Goal: Task Accomplishment & Management: Use online tool/utility

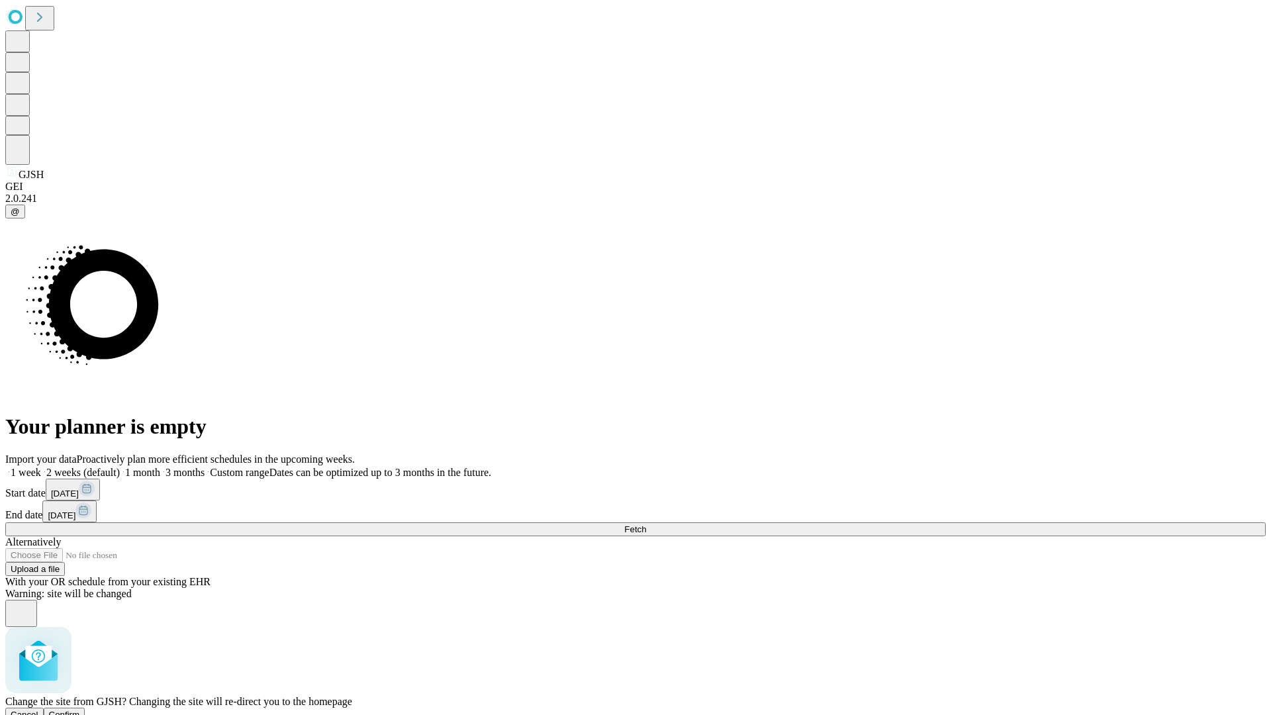
click at [80, 709] on span "Confirm" at bounding box center [64, 714] width 31 height 10
click at [120, 467] on label "2 weeks (default)" at bounding box center [80, 472] width 79 height 11
click at [646, 524] on span "Fetch" at bounding box center [635, 529] width 22 height 10
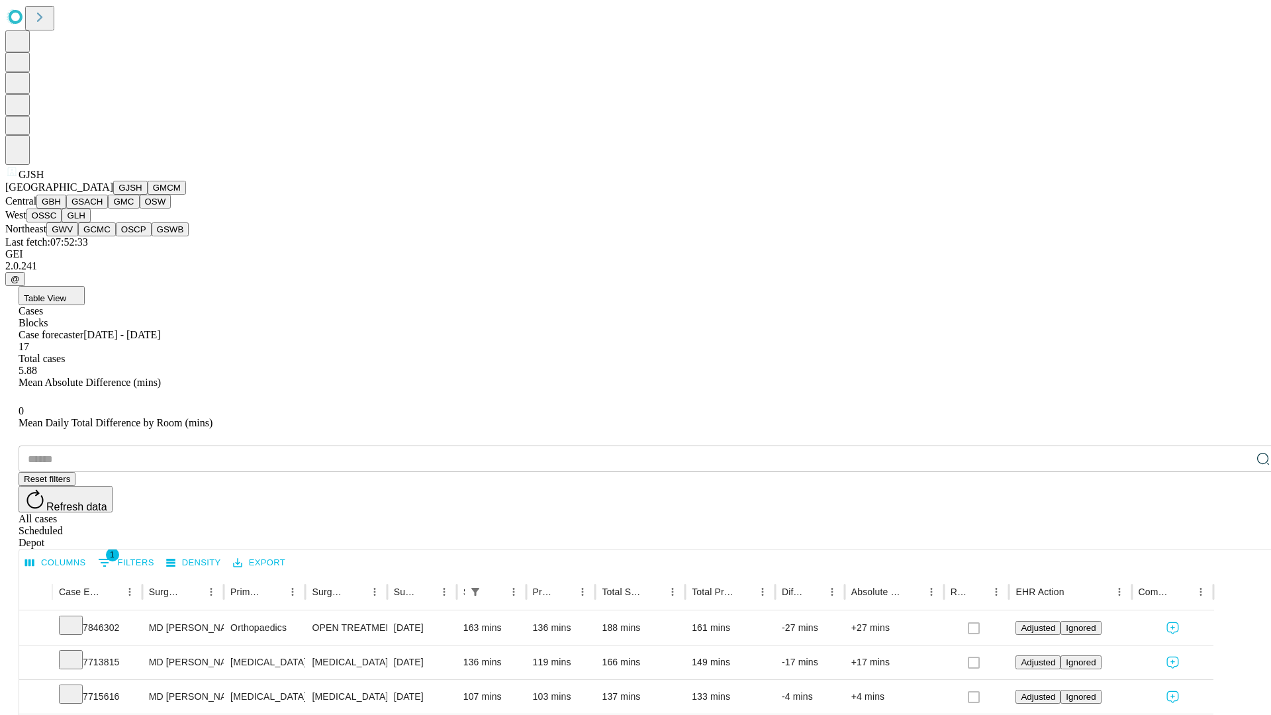
click at [148, 195] on button "GMCM" at bounding box center [167, 188] width 38 height 14
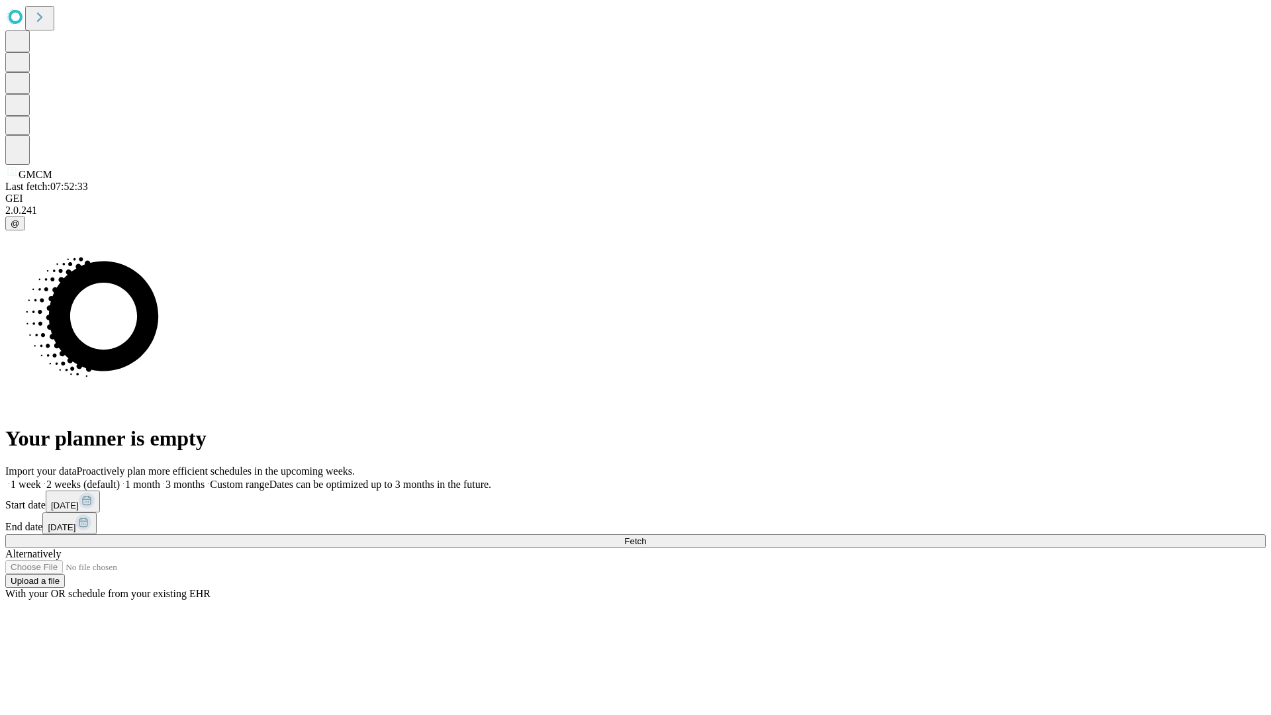
click at [120, 478] on label "2 weeks (default)" at bounding box center [80, 483] width 79 height 11
click at [646, 536] on span "Fetch" at bounding box center [635, 541] width 22 height 10
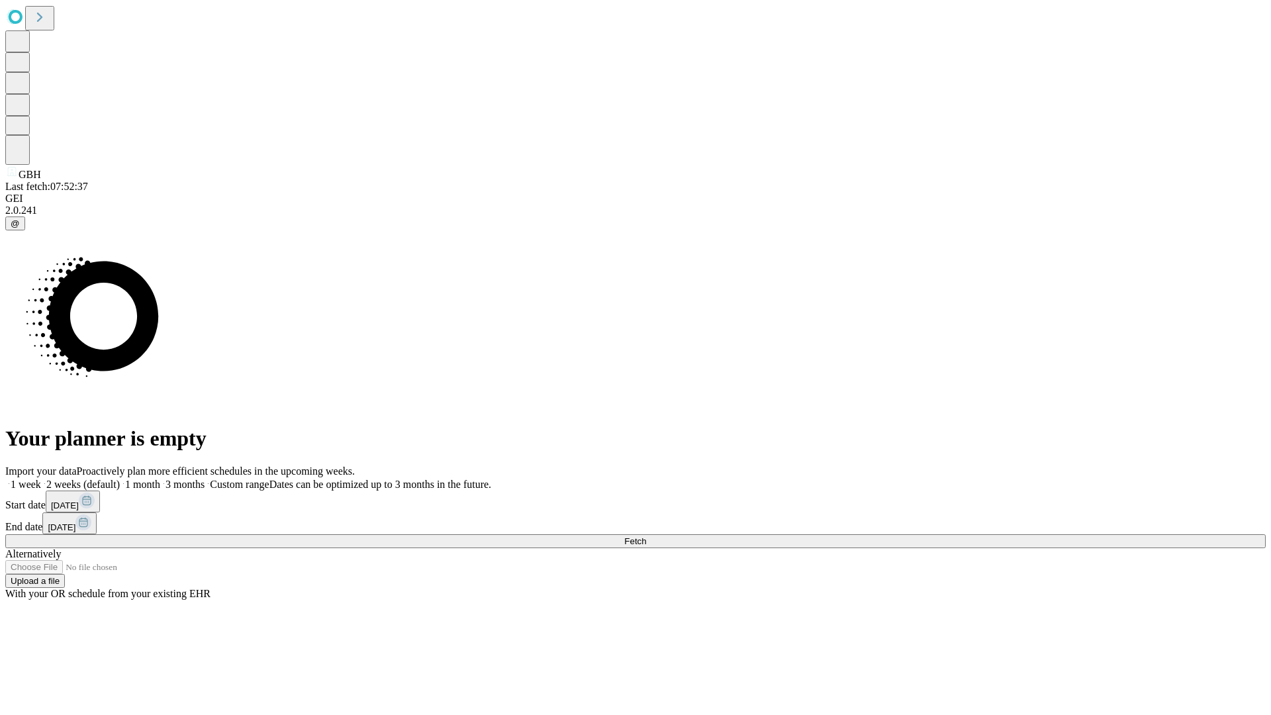
click at [120, 478] on label "2 weeks (default)" at bounding box center [80, 483] width 79 height 11
click at [646, 536] on span "Fetch" at bounding box center [635, 541] width 22 height 10
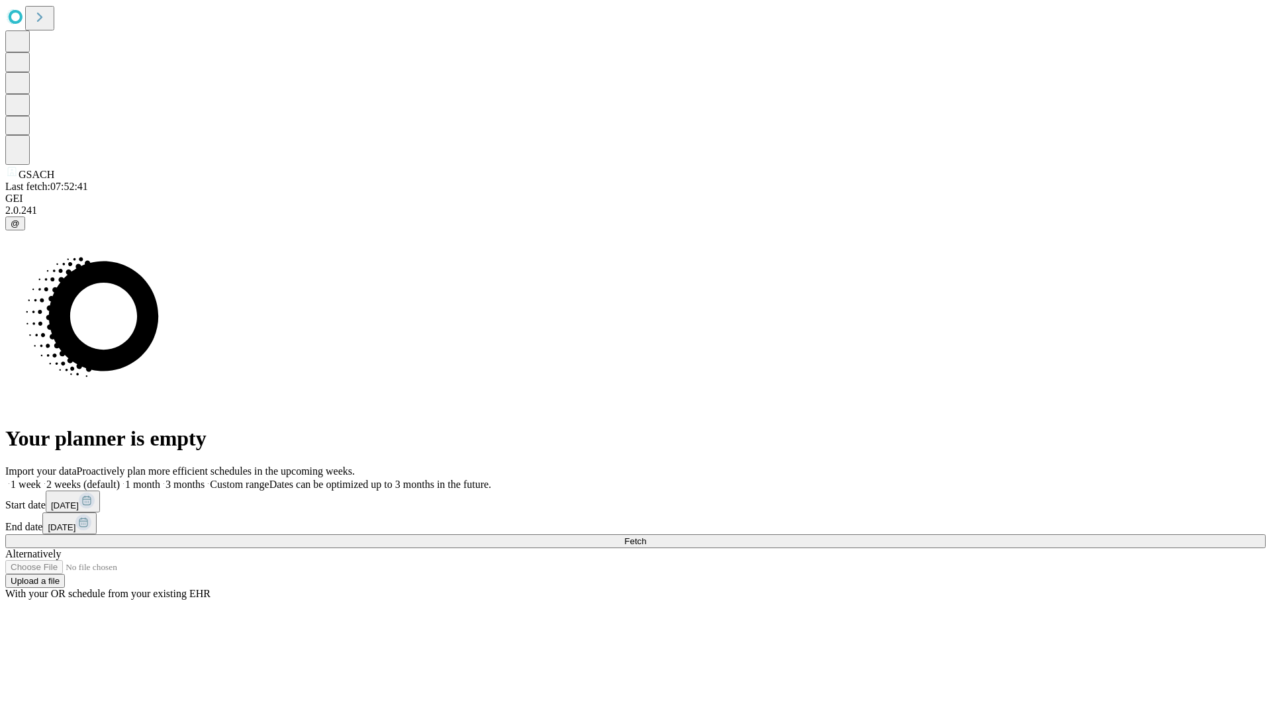
click at [120, 478] on label "2 weeks (default)" at bounding box center [80, 483] width 79 height 11
click at [646, 536] on span "Fetch" at bounding box center [635, 541] width 22 height 10
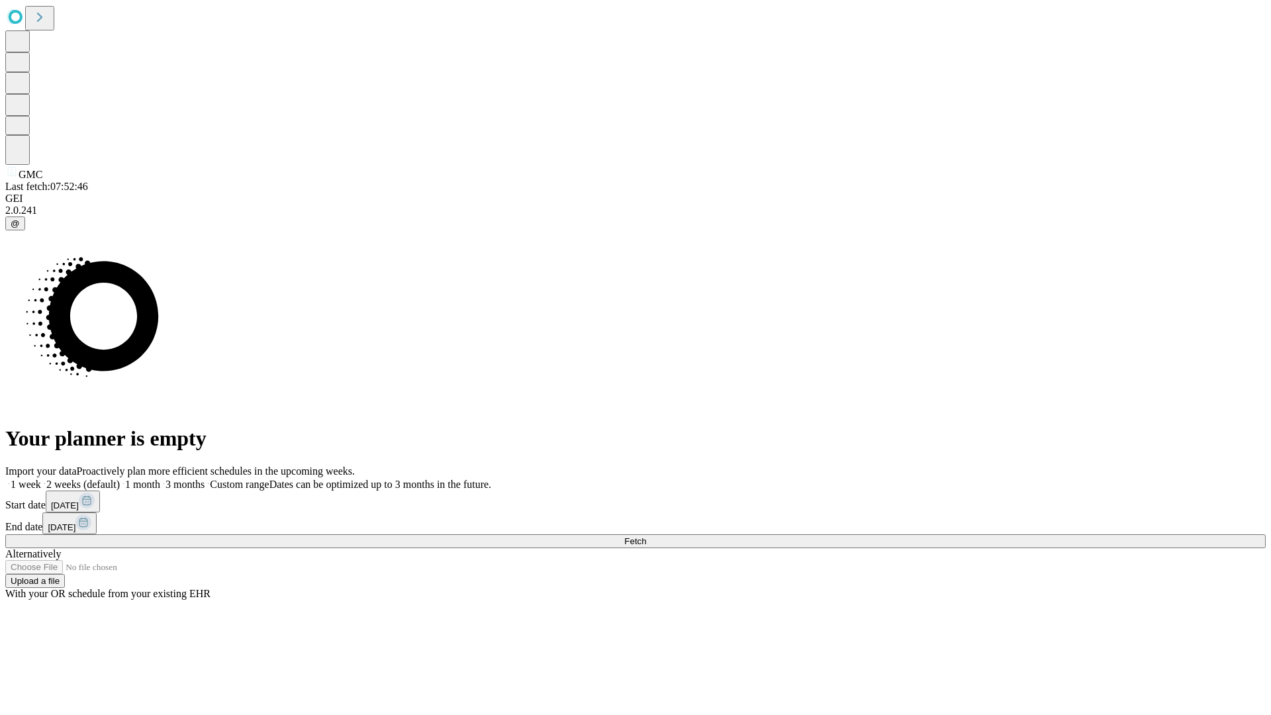
click at [120, 478] on label "2 weeks (default)" at bounding box center [80, 483] width 79 height 11
click at [646, 536] on span "Fetch" at bounding box center [635, 541] width 22 height 10
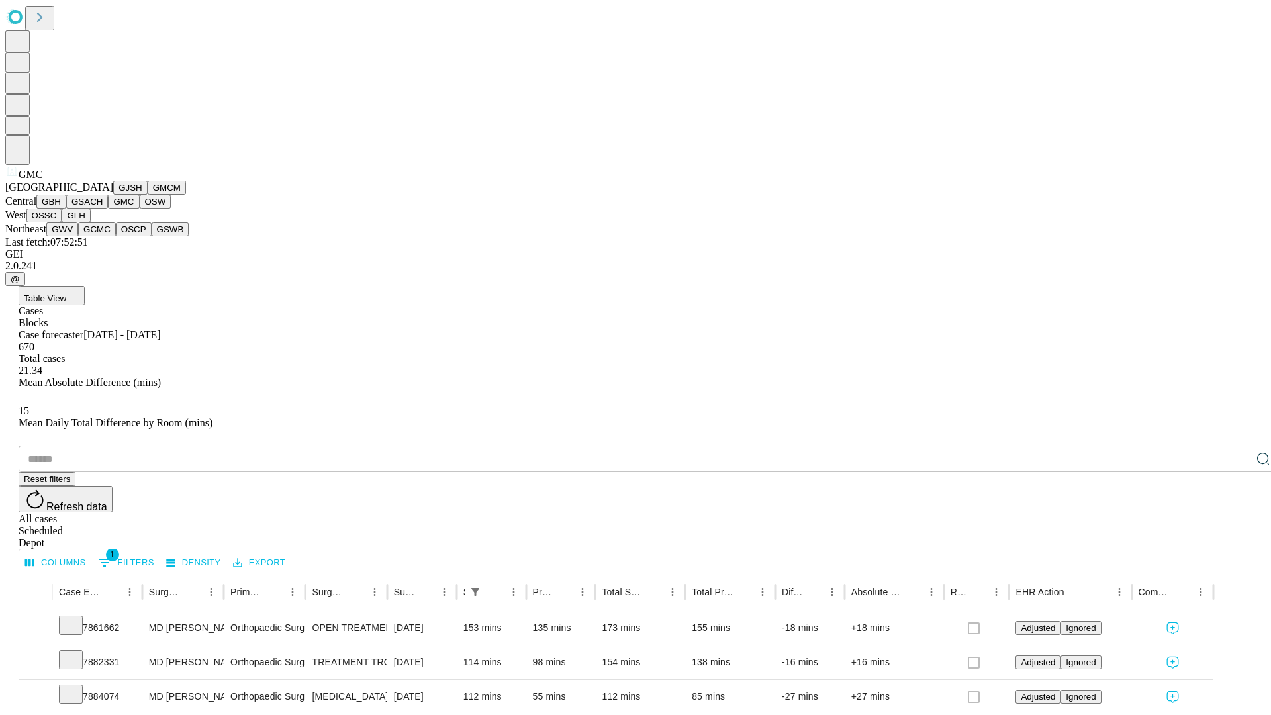
click at [140, 208] on button "OSW" at bounding box center [156, 202] width 32 height 14
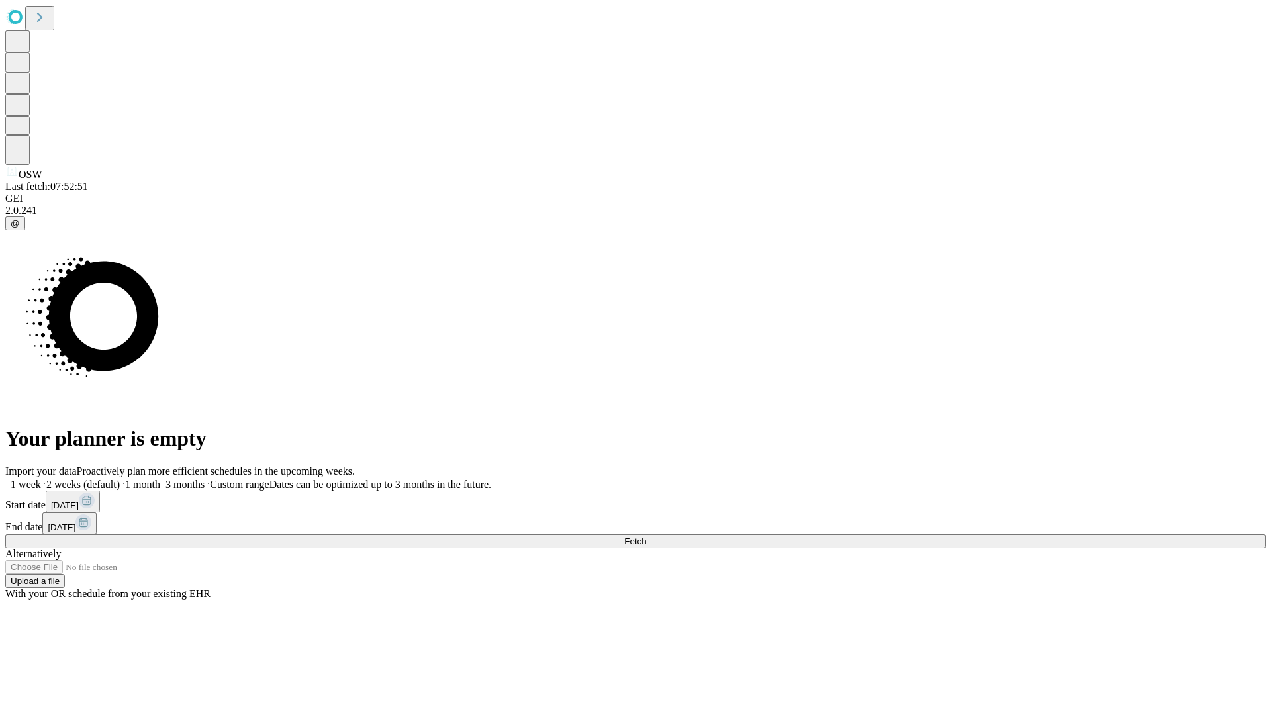
click at [120, 478] on label "2 weeks (default)" at bounding box center [80, 483] width 79 height 11
click at [646, 536] on span "Fetch" at bounding box center [635, 541] width 22 height 10
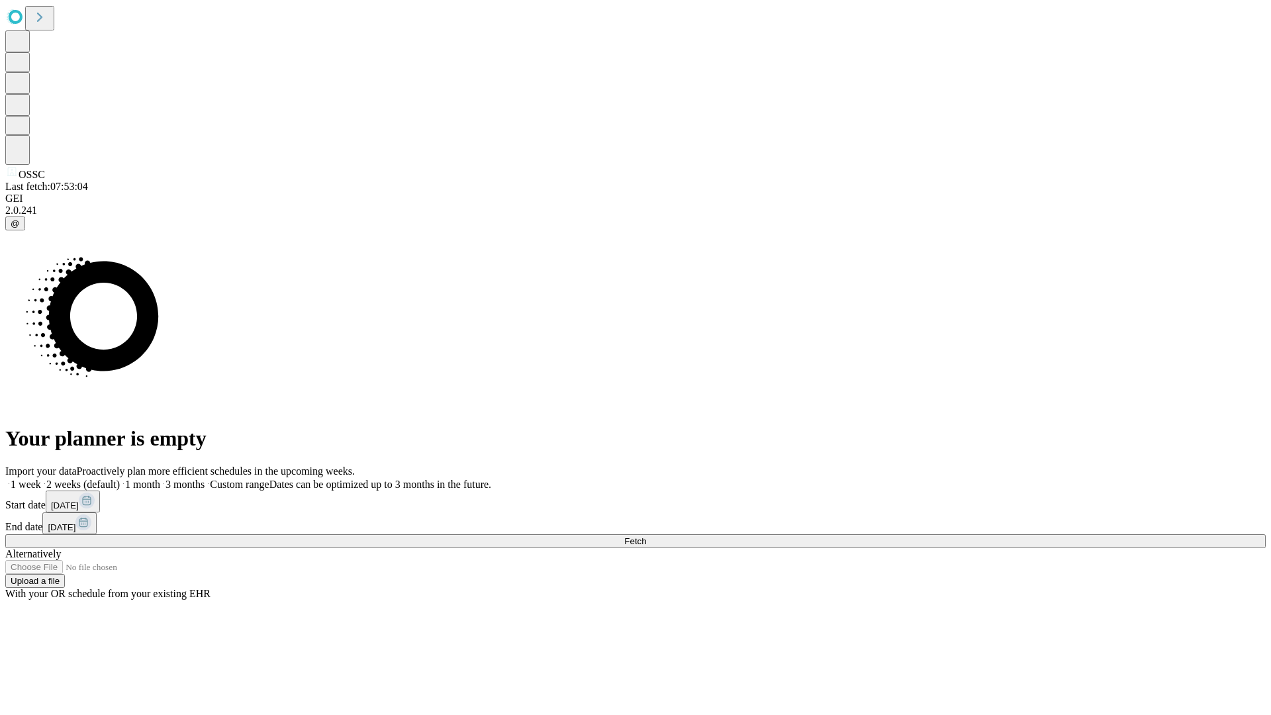
click at [120, 478] on label "2 weeks (default)" at bounding box center [80, 483] width 79 height 11
click at [646, 536] on span "Fetch" at bounding box center [635, 541] width 22 height 10
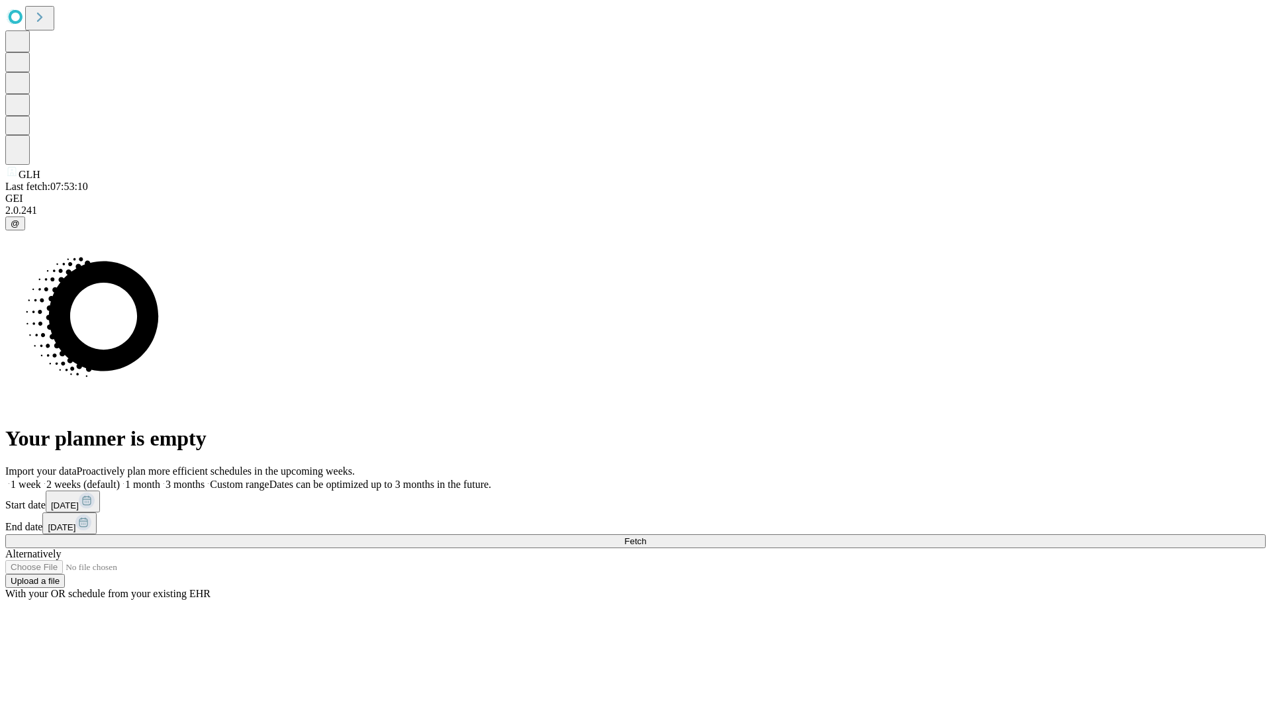
click at [646, 536] on span "Fetch" at bounding box center [635, 541] width 22 height 10
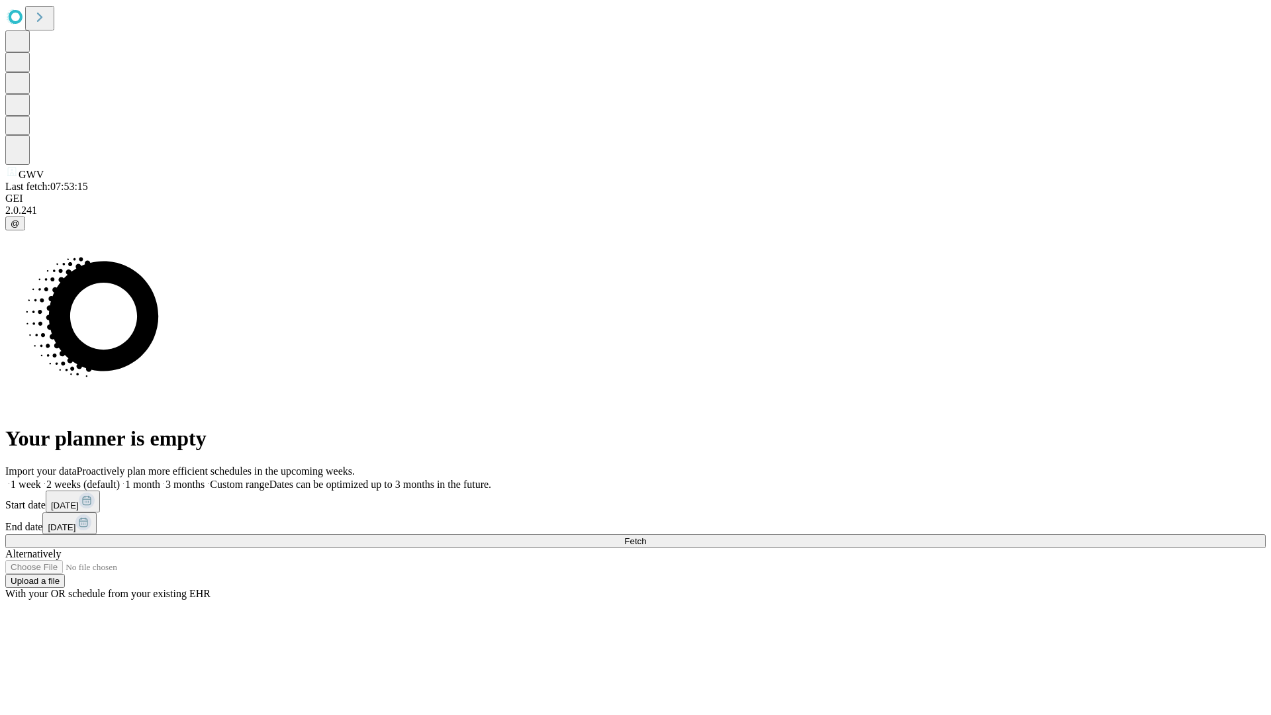
click at [120, 478] on label "2 weeks (default)" at bounding box center [80, 483] width 79 height 11
click at [646, 536] on span "Fetch" at bounding box center [635, 541] width 22 height 10
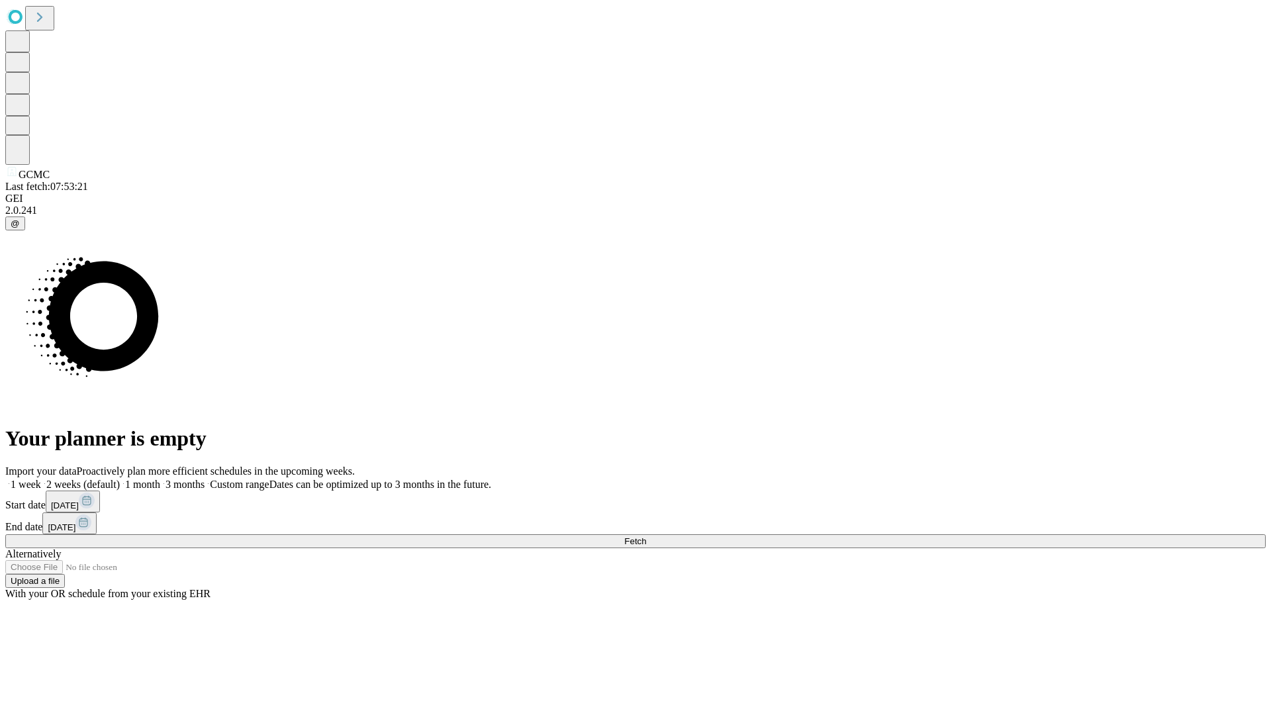
click at [120, 478] on label "2 weeks (default)" at bounding box center [80, 483] width 79 height 11
click at [646, 536] on span "Fetch" at bounding box center [635, 541] width 22 height 10
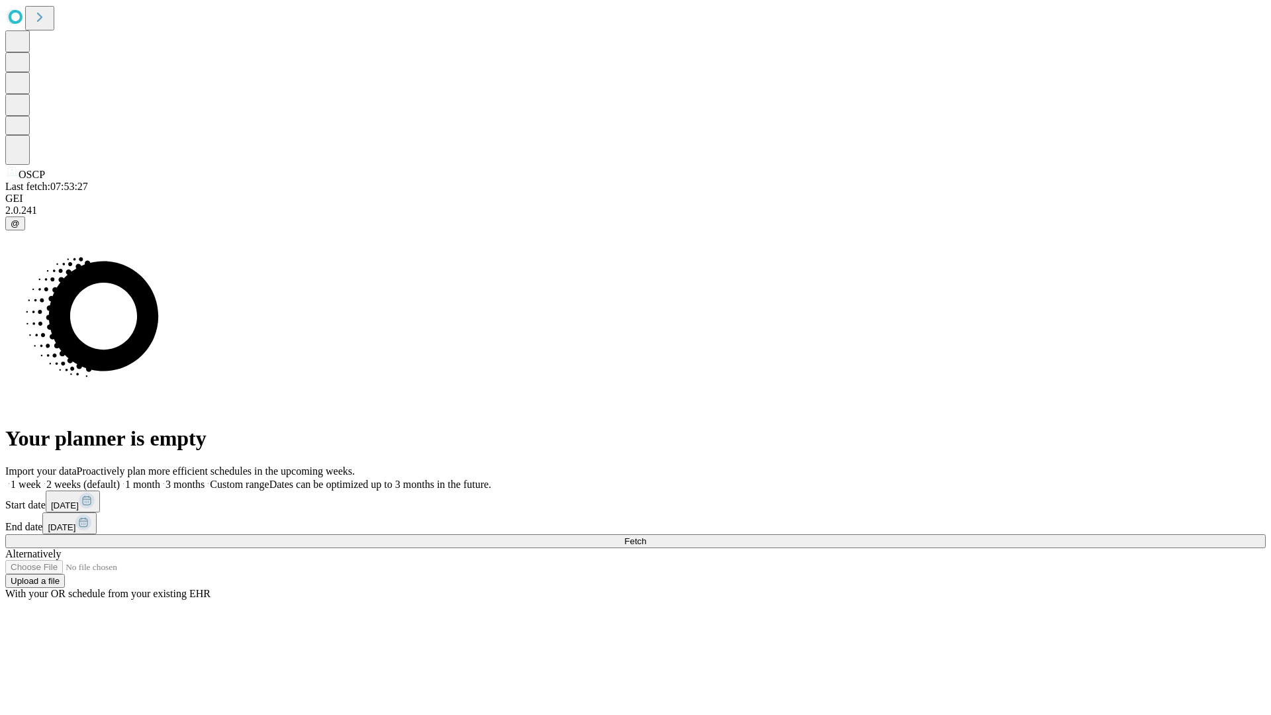
click at [120, 478] on label "2 weeks (default)" at bounding box center [80, 483] width 79 height 11
click at [646, 536] on span "Fetch" at bounding box center [635, 541] width 22 height 10
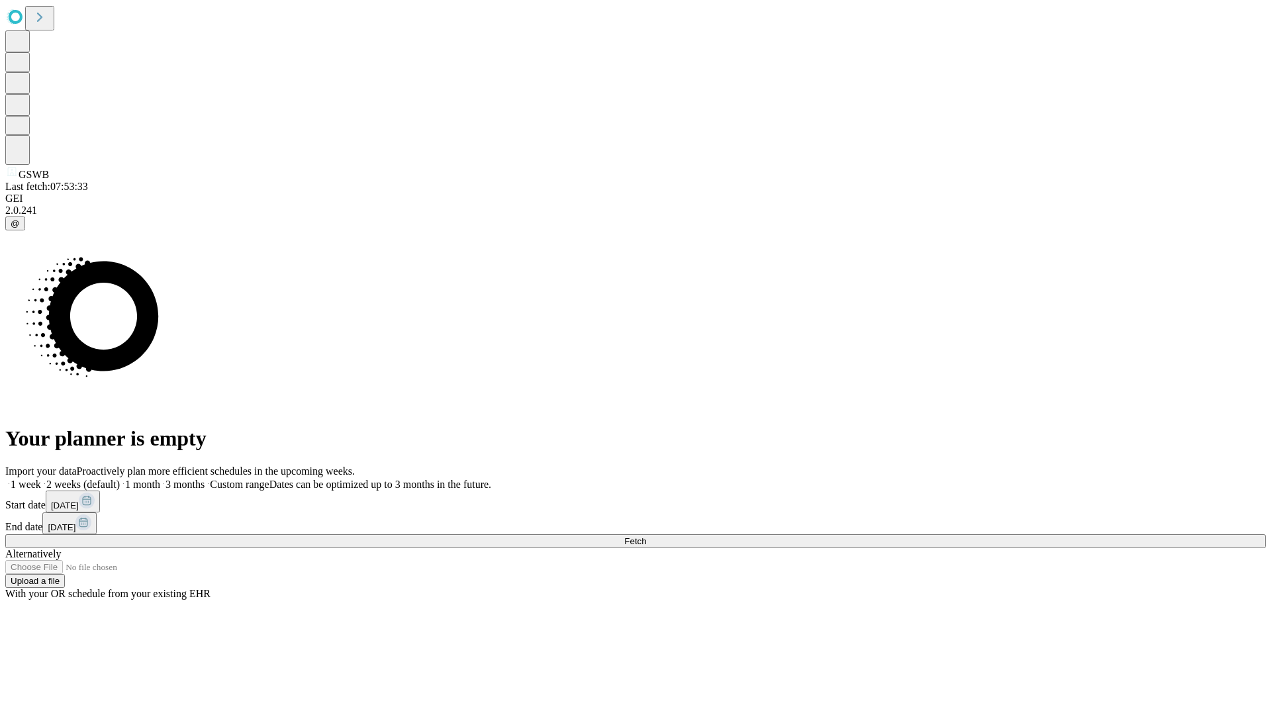
click at [120, 478] on label "2 weeks (default)" at bounding box center [80, 483] width 79 height 11
click at [646, 536] on span "Fetch" at bounding box center [635, 541] width 22 height 10
